Goal: Information Seeking & Learning: Learn about a topic

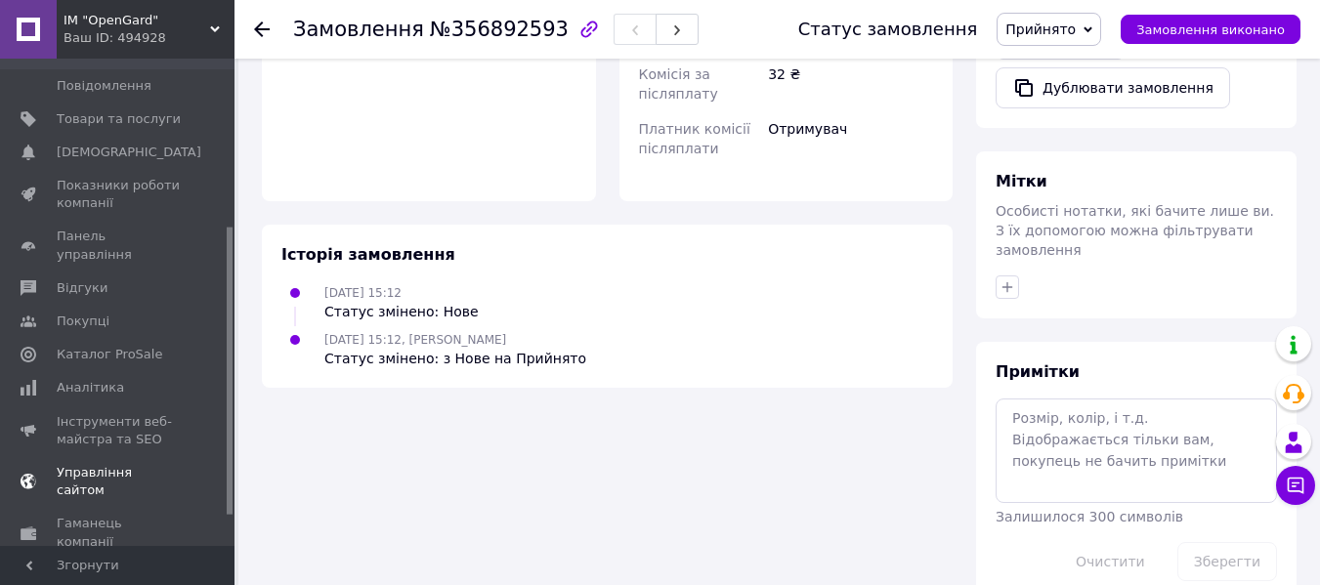
scroll to position [293, 0]
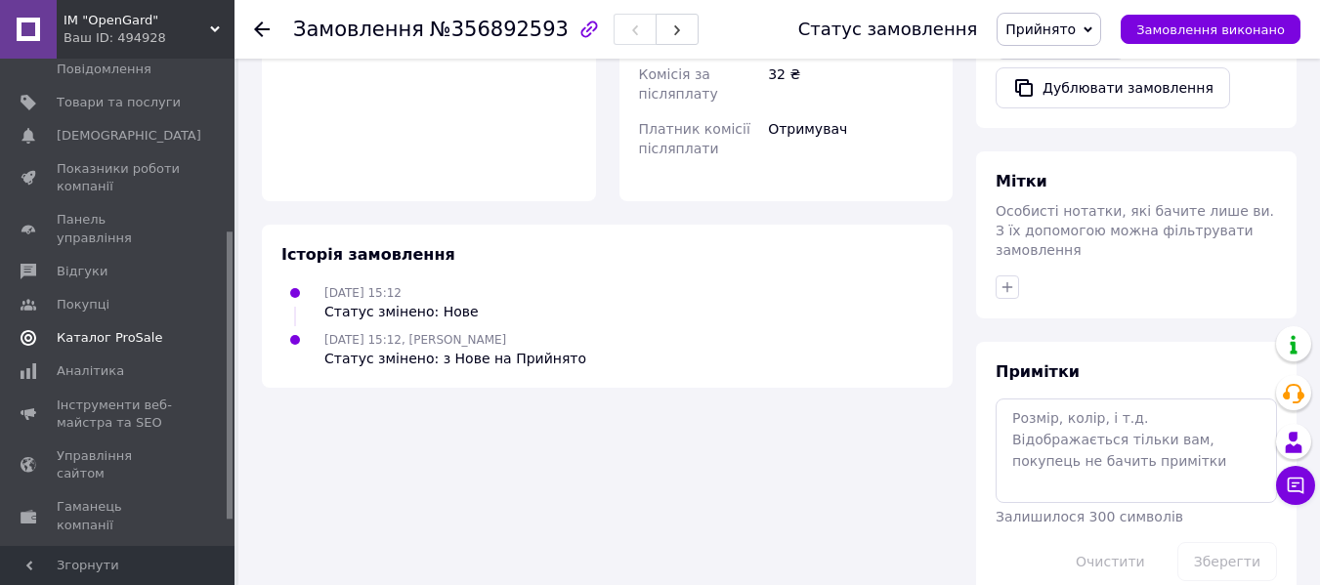
click at [86, 329] on span "Каталог ProSale" at bounding box center [110, 338] width 106 height 18
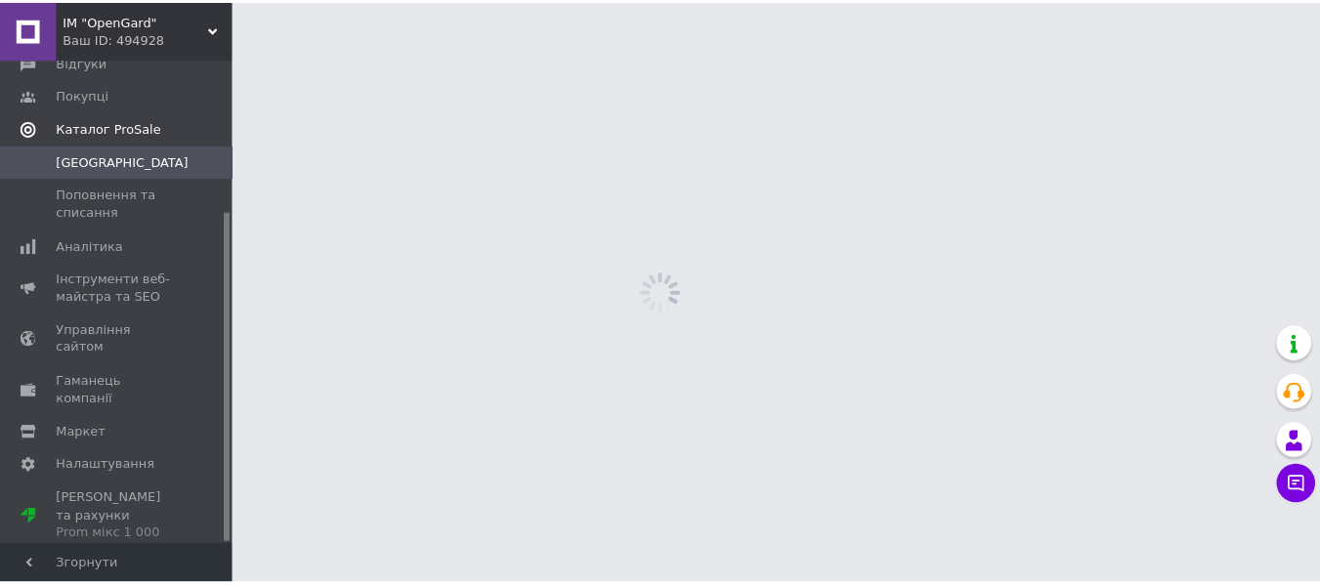
scroll to position [224, 0]
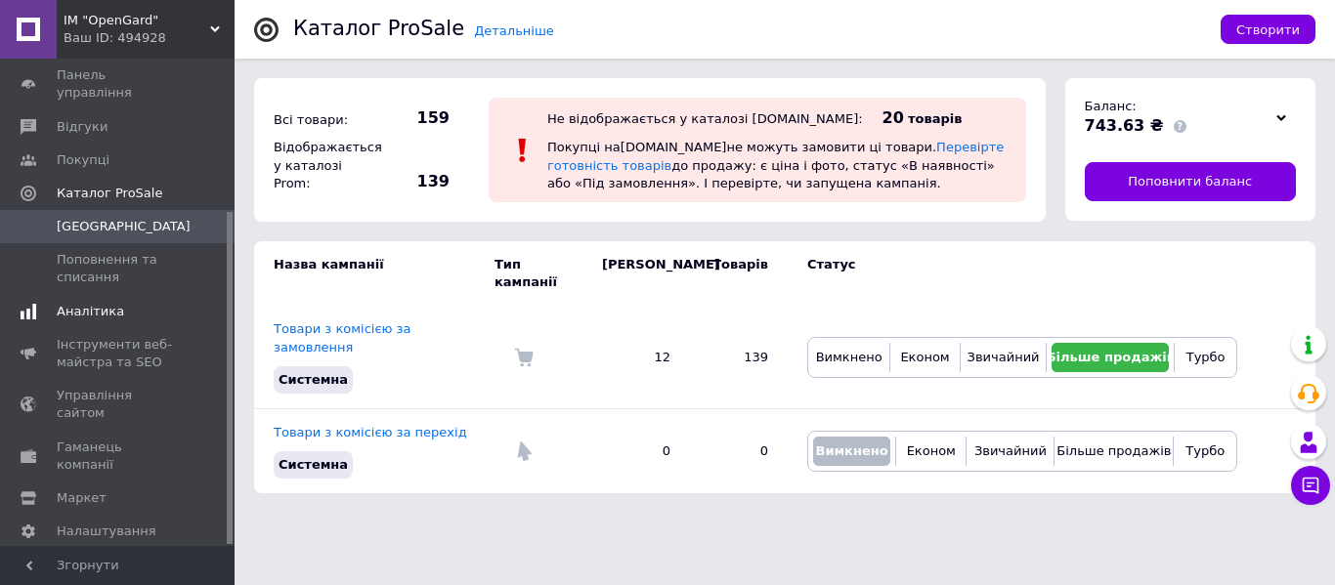
click at [88, 303] on span "Аналітика" at bounding box center [90, 312] width 67 height 18
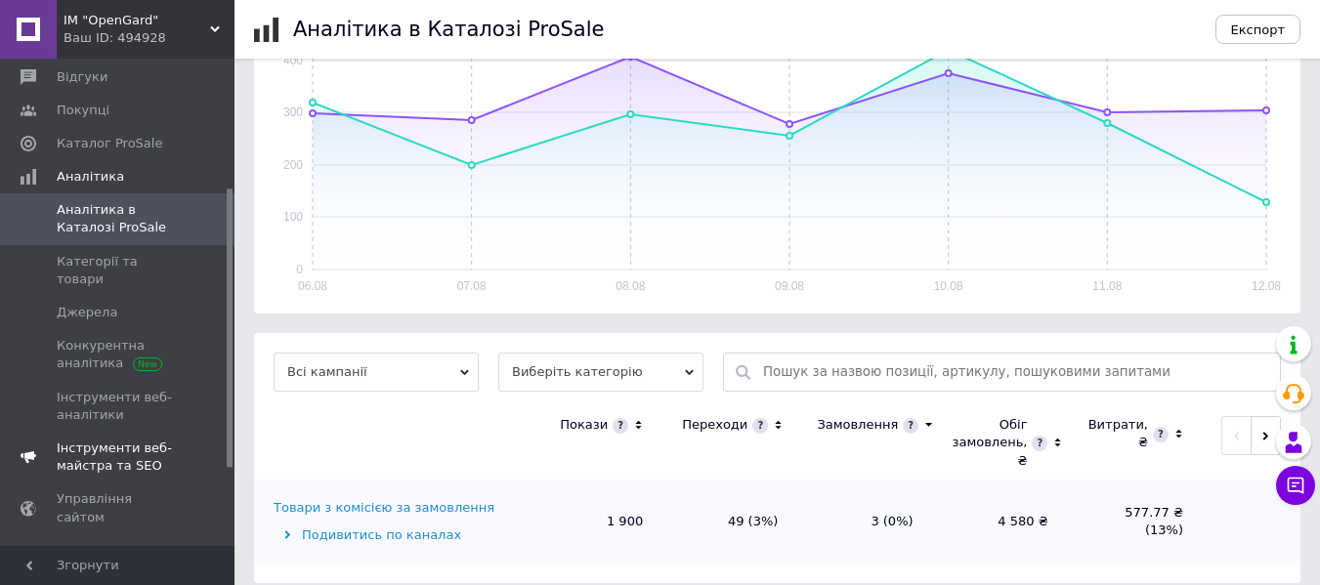
scroll to position [322, 0]
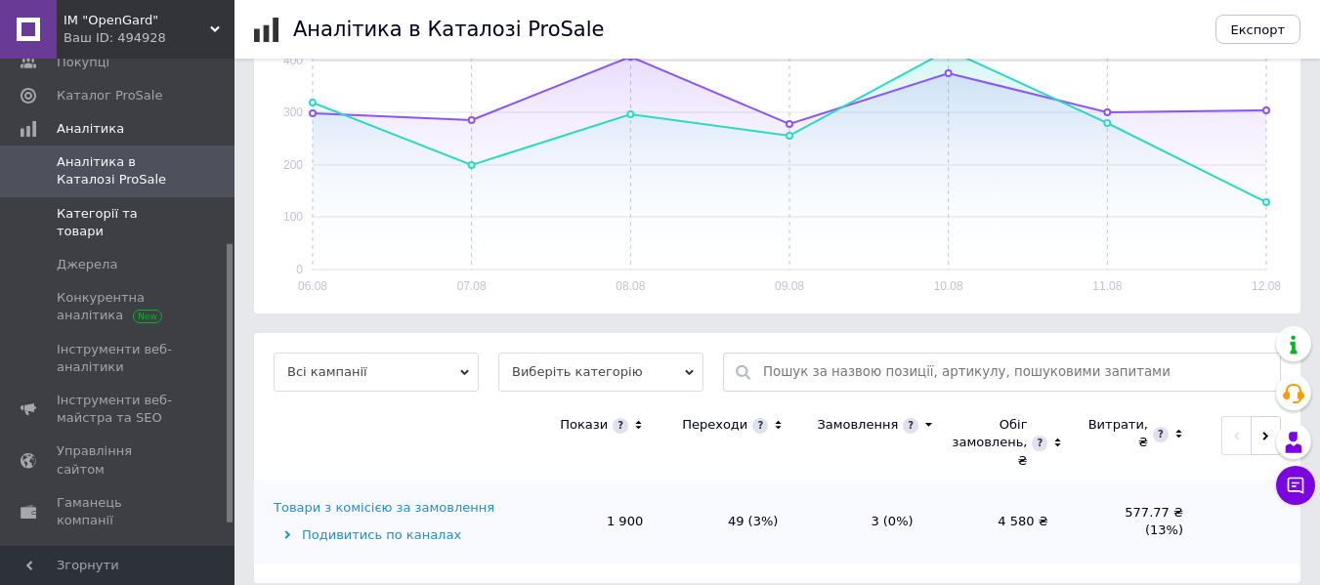
click at [72, 205] on span "Категорії та товари" at bounding box center [119, 222] width 124 height 35
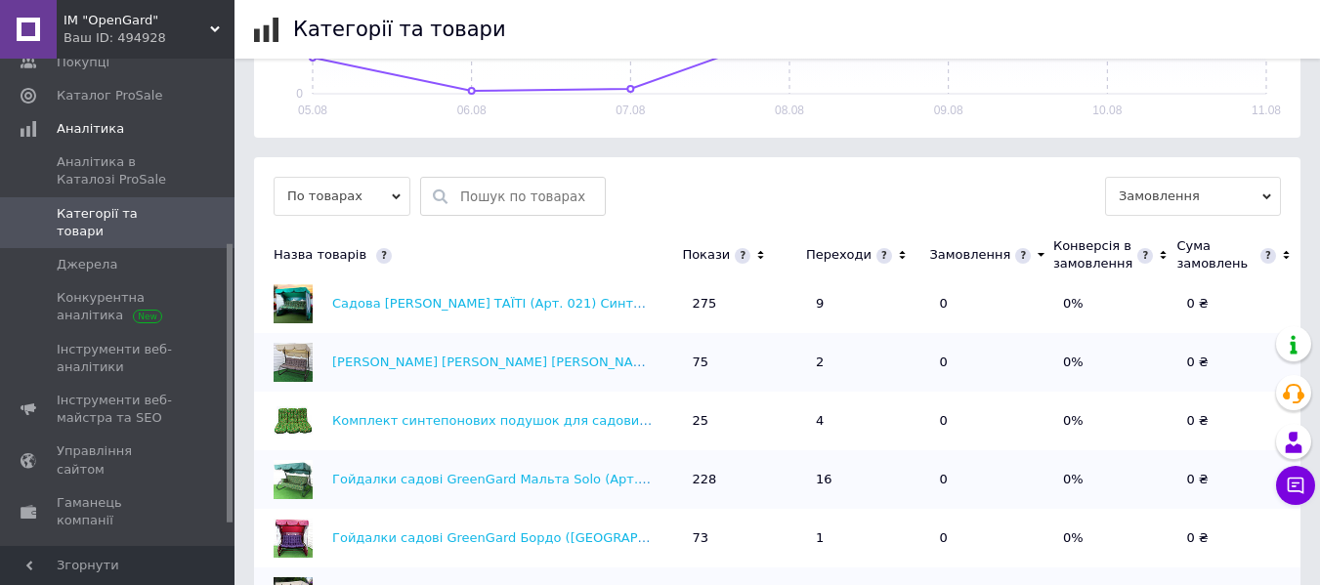
scroll to position [98, 0]
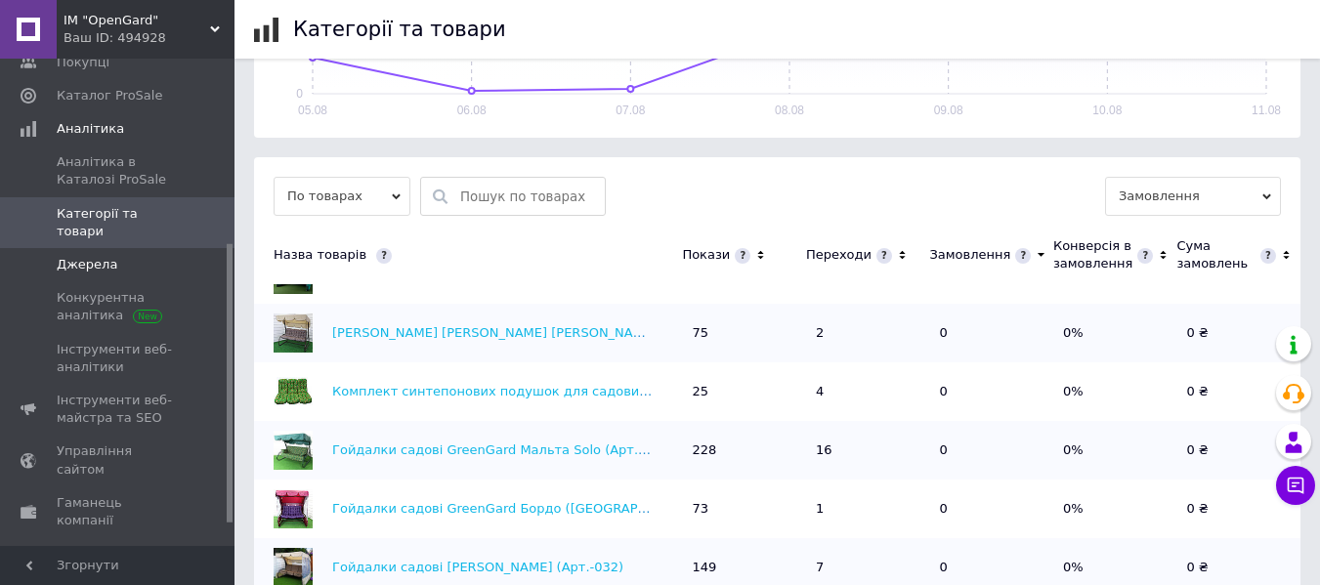
click at [91, 256] on span "Джерела" at bounding box center [87, 265] width 61 height 18
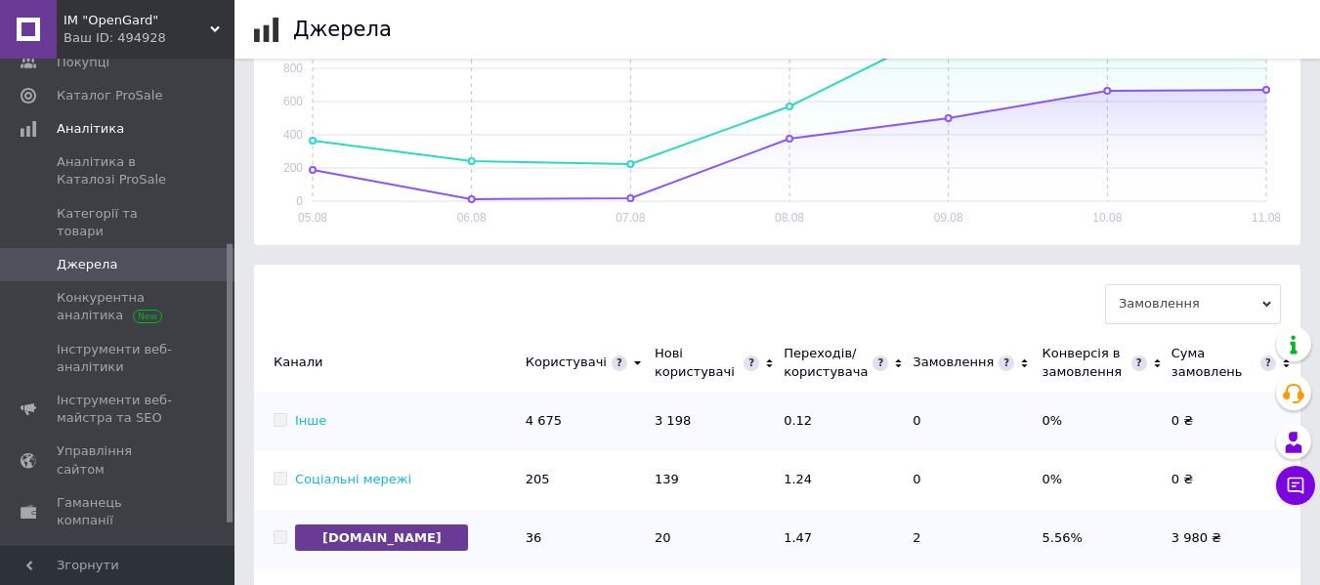
scroll to position [586, 0]
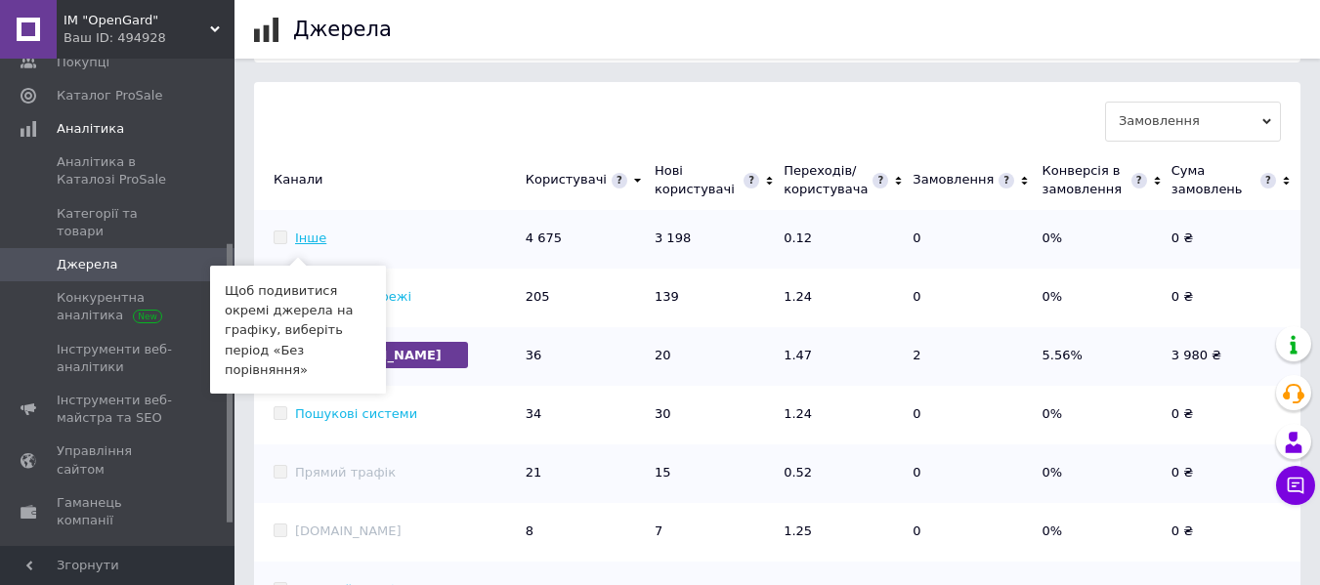
click at [297, 238] on link "Інше" at bounding box center [310, 238] width 31 height 15
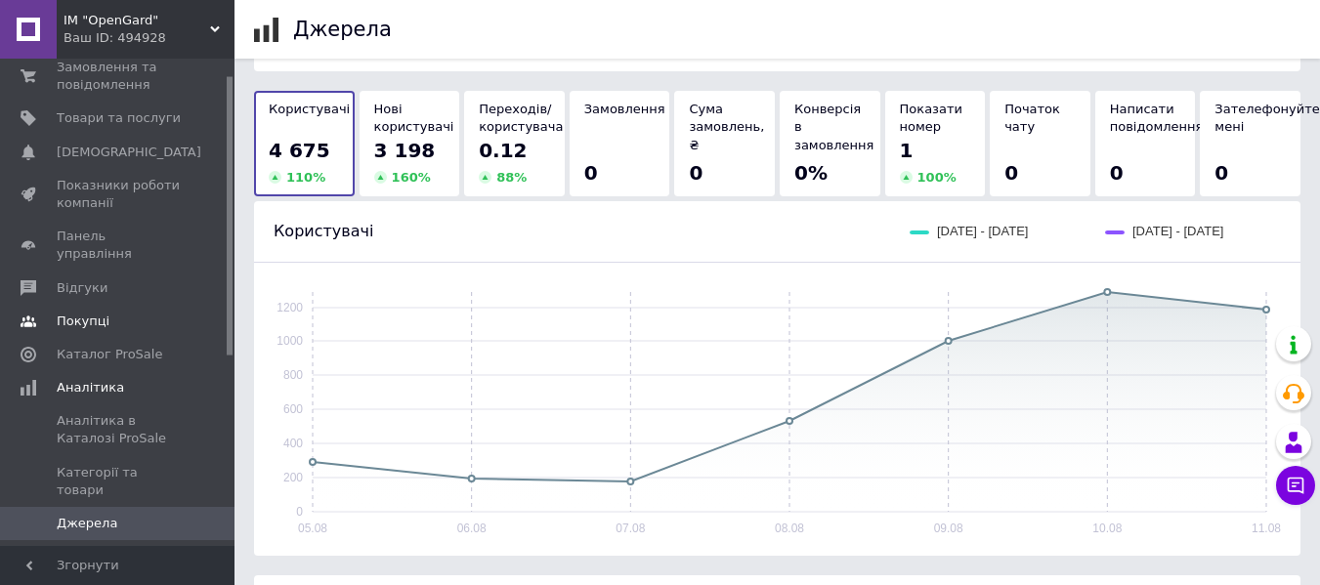
scroll to position [28, 0]
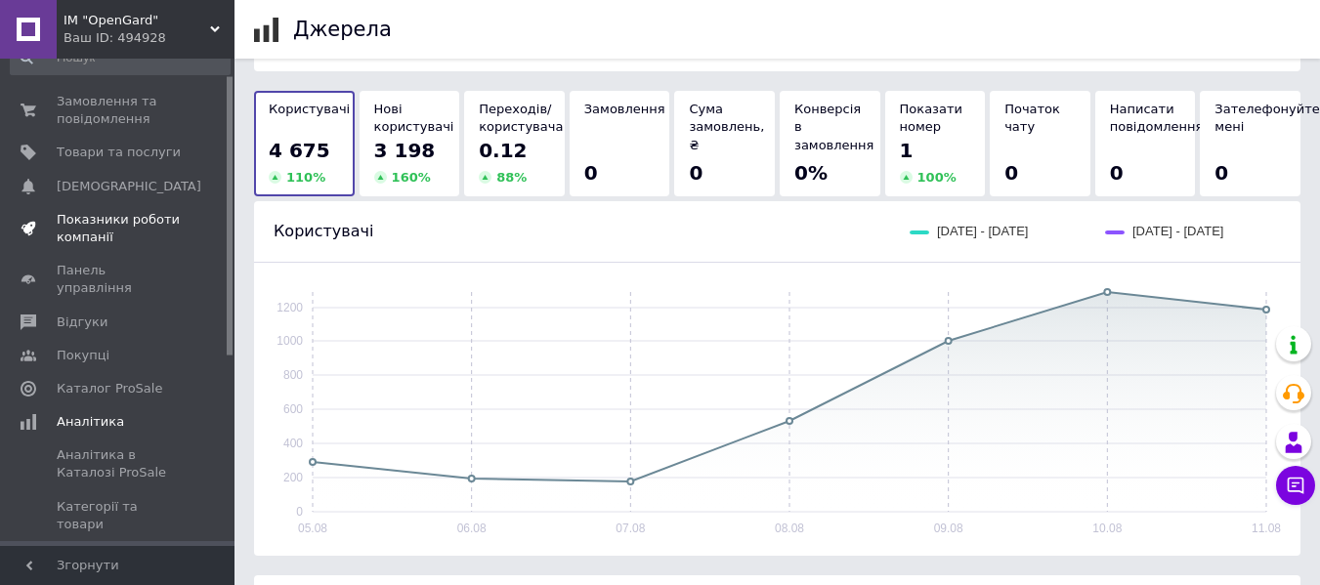
click at [80, 229] on span "Показники роботи компанії" at bounding box center [119, 228] width 124 height 35
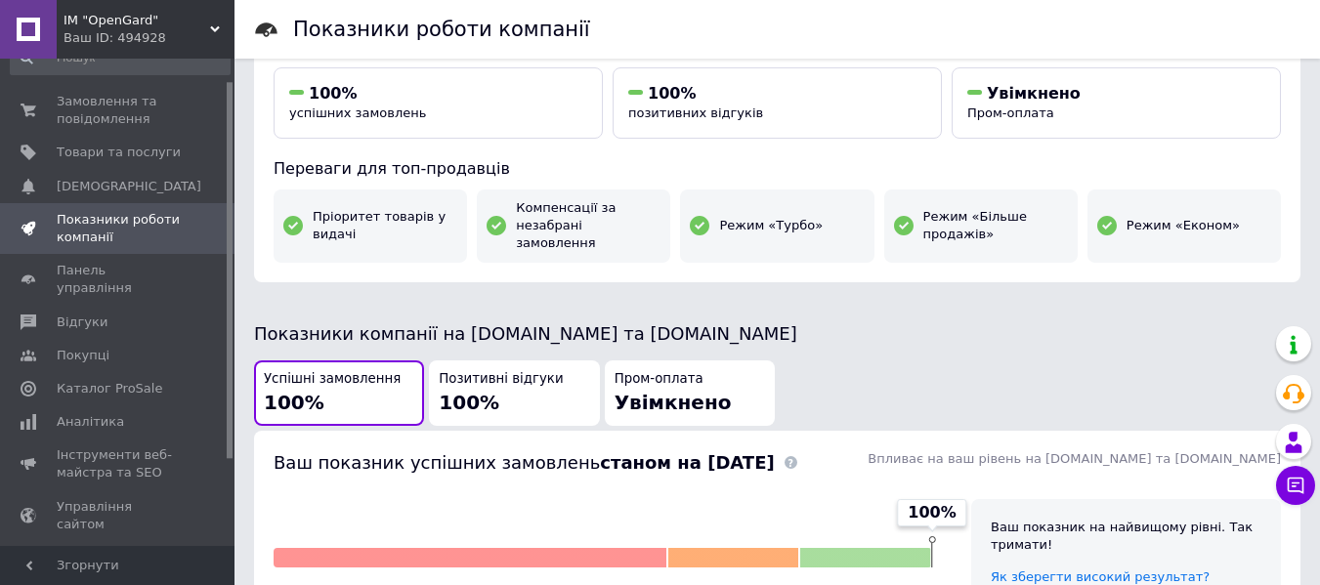
scroll to position [204, 0]
